Goal: Check status: Check status

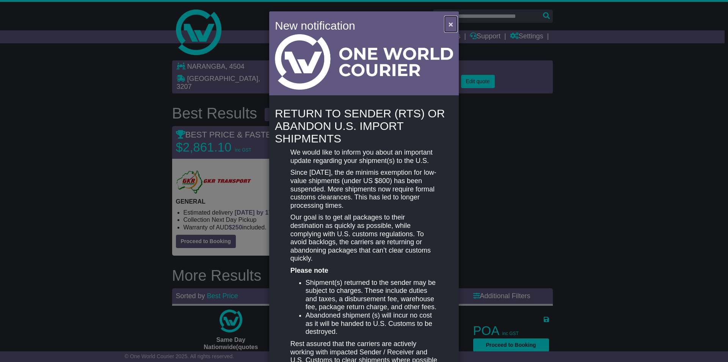
click at [449, 21] on span "×" at bounding box center [451, 24] width 5 height 9
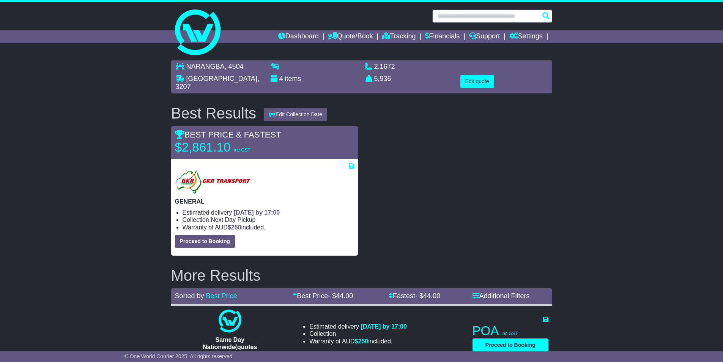
click at [453, 14] on input "text" at bounding box center [492, 15] width 120 height 13
paste input "**********"
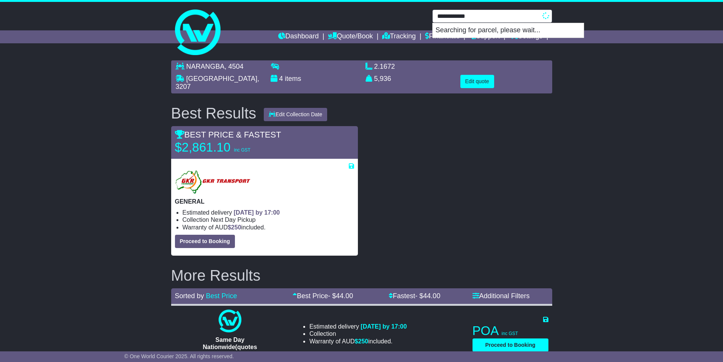
type input "**********"
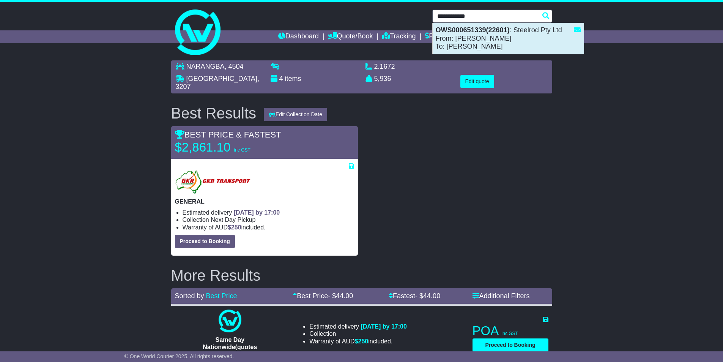
click at [466, 28] on strong "OWS000651339(22601)" at bounding box center [472, 30] width 74 height 8
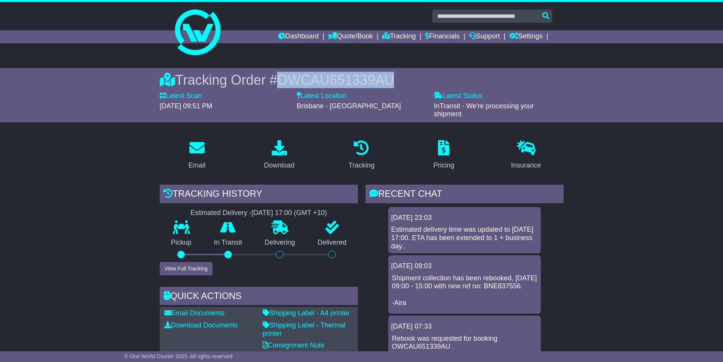
drag, startPoint x: 406, startPoint y: 75, endPoint x: 282, endPoint y: 79, distance: 124.1
click at [282, 79] on div "Tracking Order # OWCAU651339AU" at bounding box center [362, 80] width 404 height 16
copy span "OWCAU651339AU"
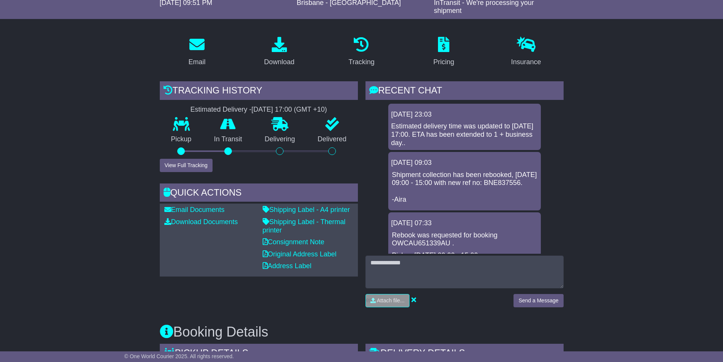
scroll to position [114, 0]
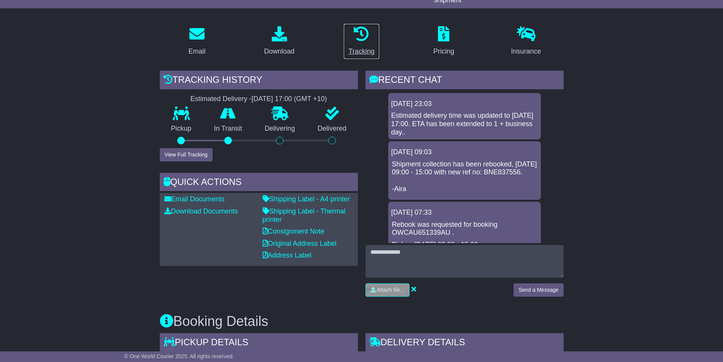
click at [358, 39] on icon at bounding box center [361, 33] width 15 height 15
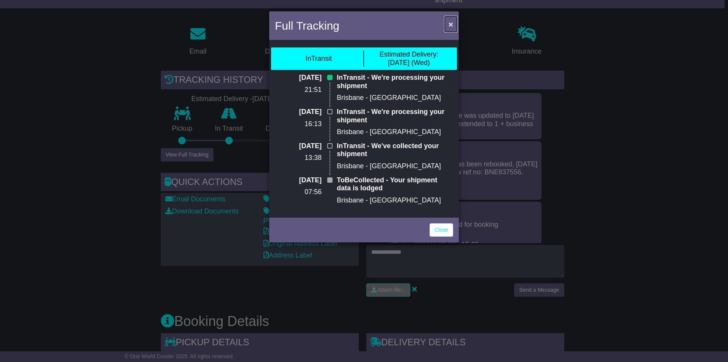
click at [449, 25] on span "×" at bounding box center [451, 24] width 5 height 9
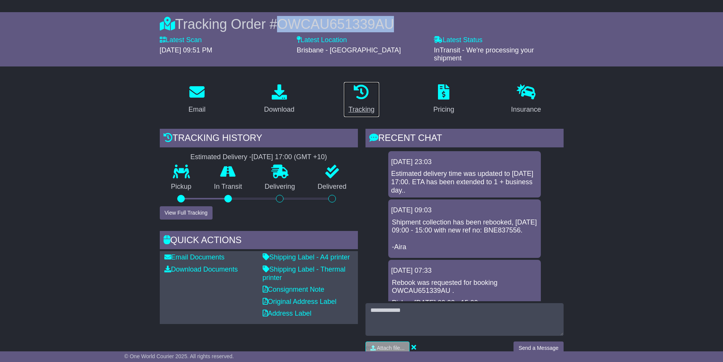
scroll to position [0, 0]
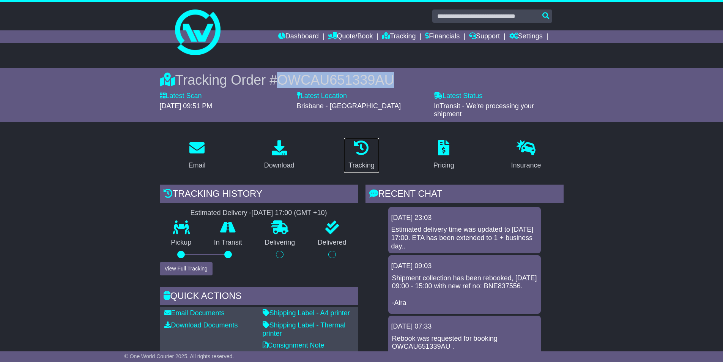
click at [356, 150] on icon at bounding box center [361, 147] width 15 height 15
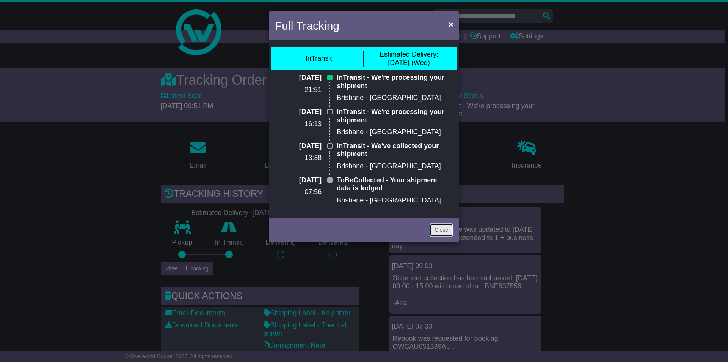
click at [436, 230] on link "Close" at bounding box center [442, 229] width 24 height 13
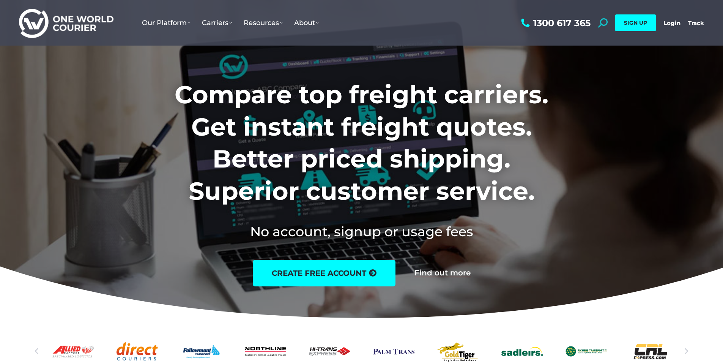
click at [601, 24] on icon at bounding box center [602, 22] width 9 height 9
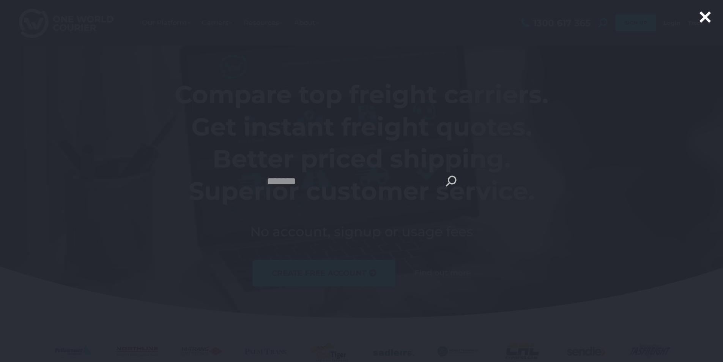
click at [451, 175] on link "Search" at bounding box center [451, 180] width 11 height 19
click at [285, 182] on input "Search" at bounding box center [362, 180] width 190 height 19
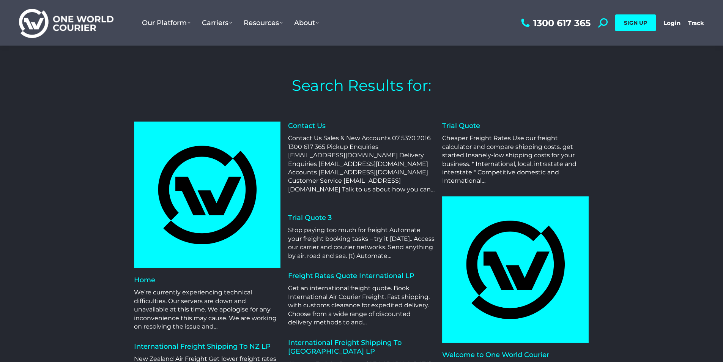
click at [94, 24] on img at bounding box center [66, 23] width 94 height 31
